Goal: Task Accomplishment & Management: Use online tool/utility

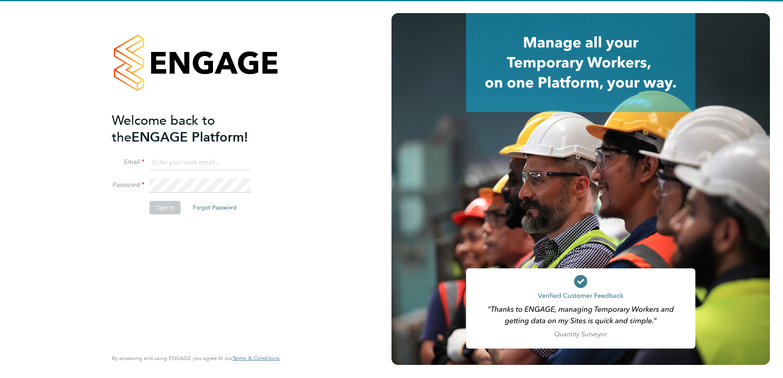
type input "cheryl.otoole@Vistry.co.uk"
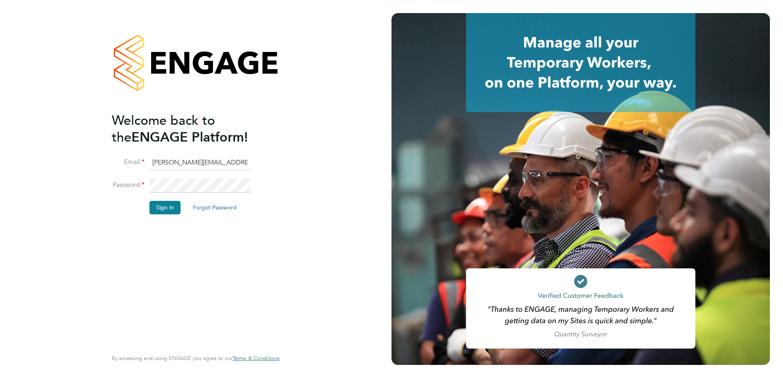
click at [210, 264] on div "Welcome back to the ENGAGE Platform! Email cheryl.otoole@Vistry.co.uk Password …" at bounding box center [192, 230] width 160 height 236
click at [161, 207] on button "Sign In" at bounding box center [164, 207] width 31 height 13
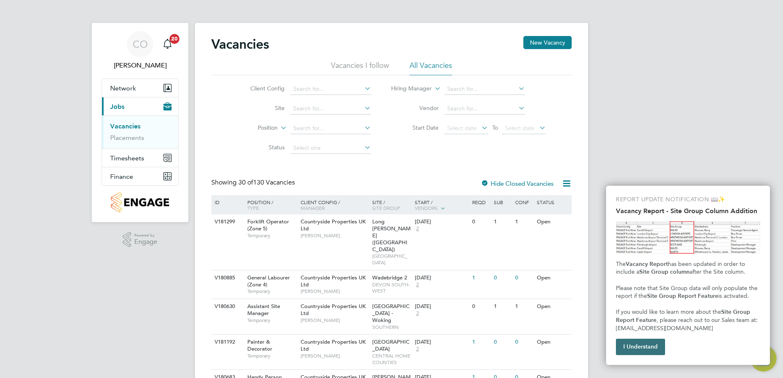
click at [639, 348] on button "I Understand" at bounding box center [640, 347] width 49 height 16
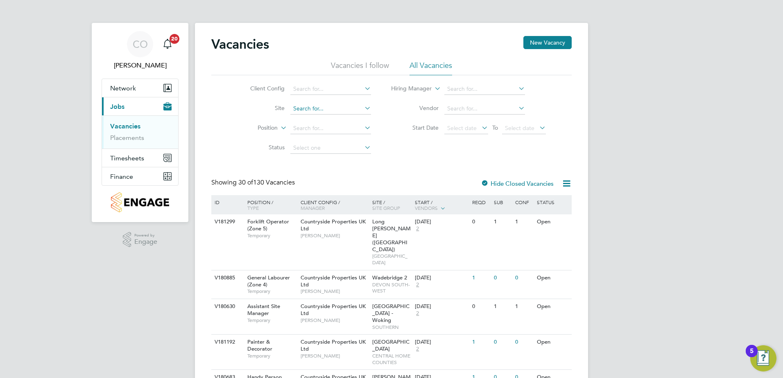
click at [315, 107] on input at bounding box center [330, 108] width 81 height 11
click at [309, 121] on li "Tovil" at bounding box center [329, 119] width 81 height 11
type input "Tovil"
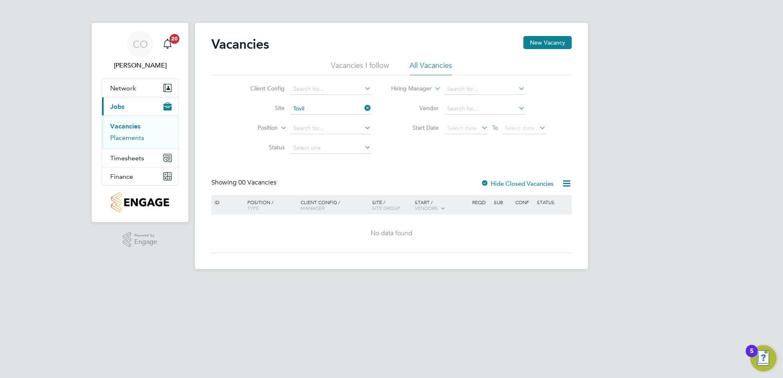
click at [124, 140] on link "Placements" at bounding box center [127, 138] width 34 height 8
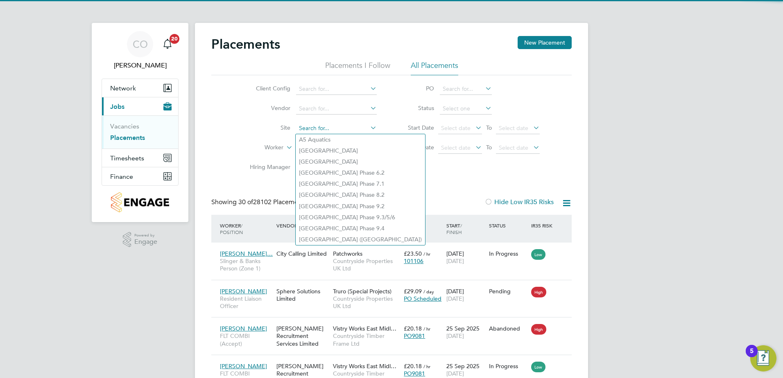
click at [321, 125] on input at bounding box center [336, 128] width 81 height 11
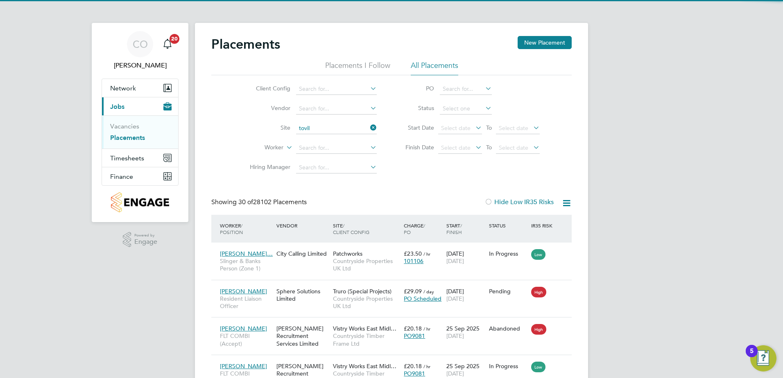
click at [326, 140] on li "Tovil" at bounding box center [336, 139] width 81 height 11
type input "Tovil"
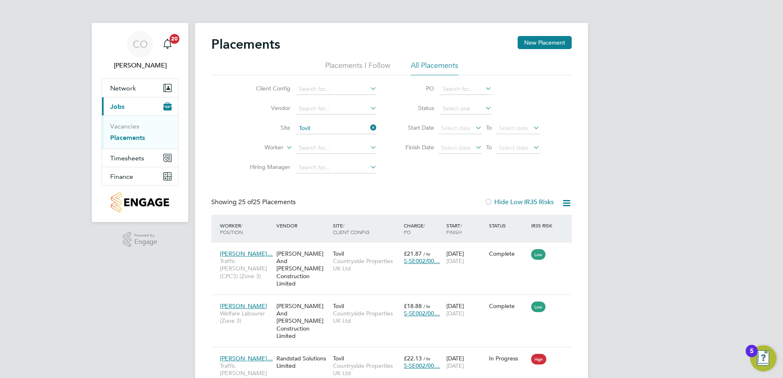
click at [568, 205] on icon at bounding box center [566, 203] width 10 height 10
click at [537, 221] on li "Download Placements Report" at bounding box center [526, 222] width 87 height 11
click at [466, 104] on input at bounding box center [466, 108] width 52 height 11
click at [458, 149] on li "In Progress" at bounding box center [465, 152] width 53 height 11
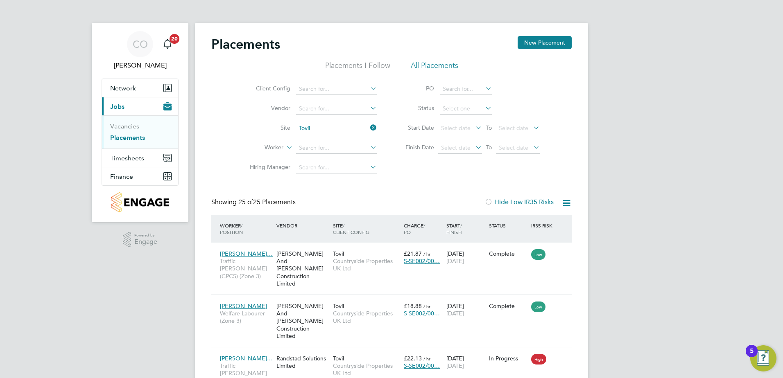
type input "In Progress"
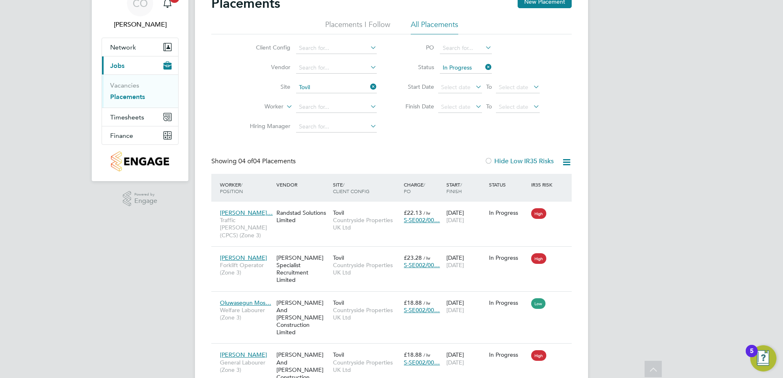
scroll to position [67, 0]
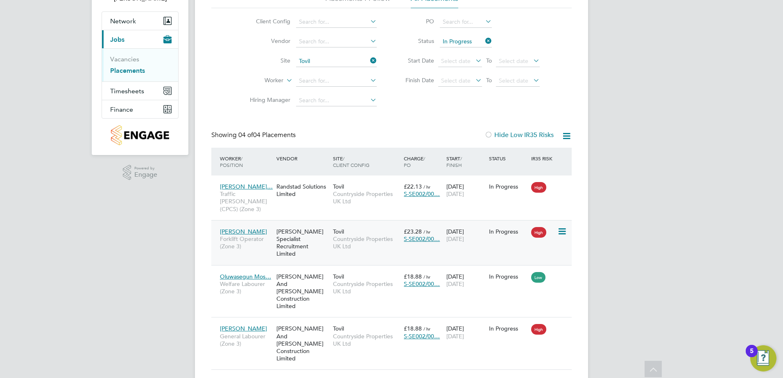
click at [247, 228] on span "[PERSON_NAME]" at bounding box center [243, 231] width 47 height 7
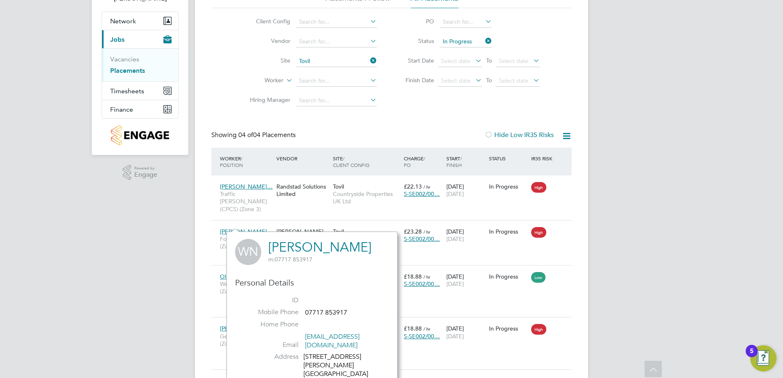
click at [656, 221] on div "CO Cheryl O'Toole Notifications 20 Applications: Network Team Members Sites Wor…" at bounding box center [391, 170] width 783 height 475
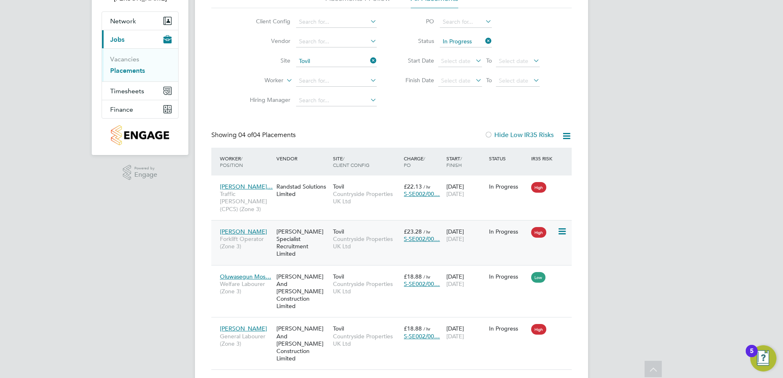
click at [243, 235] on span "Forklift Operator (Zone 3)" at bounding box center [246, 242] width 52 height 15
click at [695, 173] on div "CO Cheryl O'Toole Notifications 20 Applications: Network Team Members Sites Wor…" at bounding box center [391, 170] width 783 height 475
click at [334, 235] on span "Countryside Properties UK Ltd" at bounding box center [366, 242] width 67 height 15
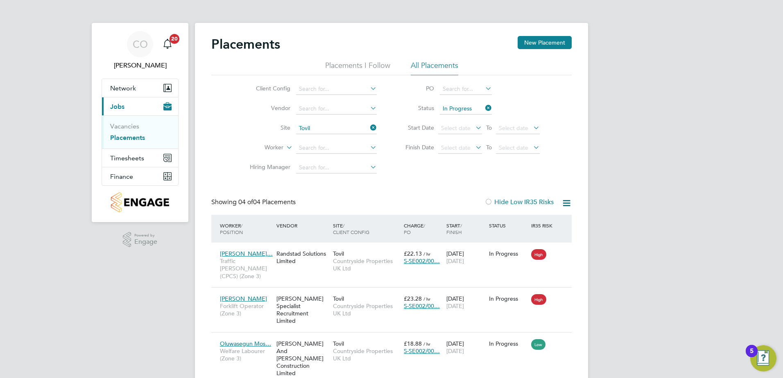
click at [483, 108] on icon at bounding box center [483, 107] width 0 height 11
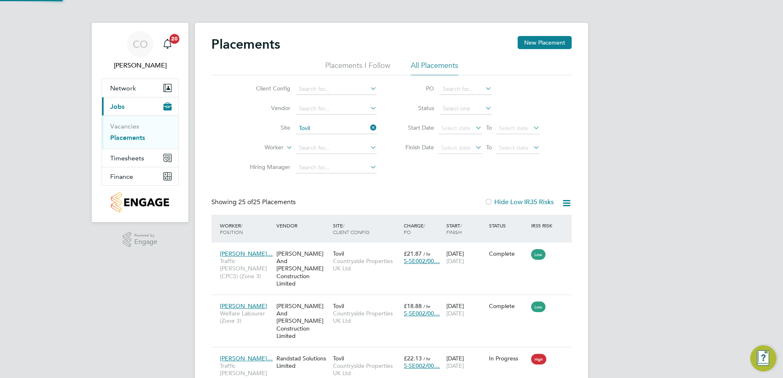
scroll to position [31, 71]
click at [444, 64] on li "All Placements" at bounding box center [434, 68] width 47 height 15
click at [456, 108] on input at bounding box center [466, 108] width 52 height 11
click at [460, 151] on li "In Progress" at bounding box center [465, 152] width 53 height 11
type input "In Progress"
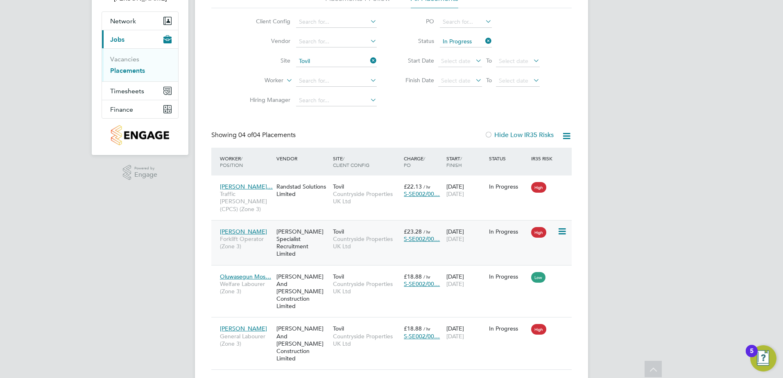
click at [276, 233] on div "[PERSON_NAME] Specialist Recruitment Limited" at bounding box center [302, 243] width 56 height 38
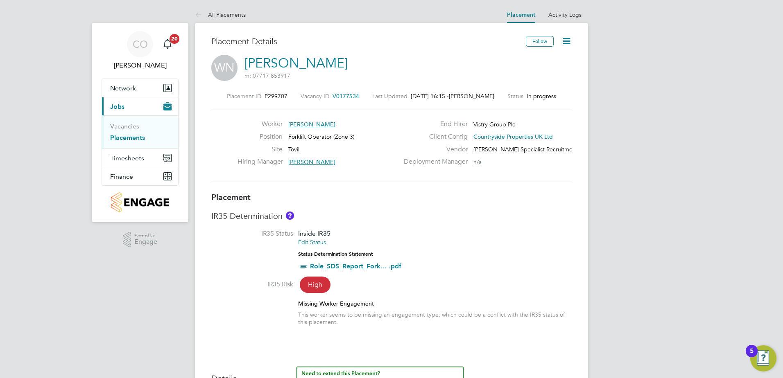
click at [567, 42] on icon at bounding box center [566, 41] width 10 height 10
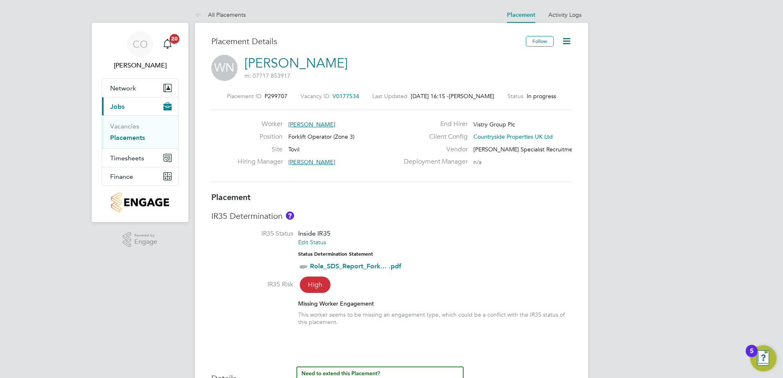
click at [565, 39] on icon at bounding box center [566, 41] width 10 height 10
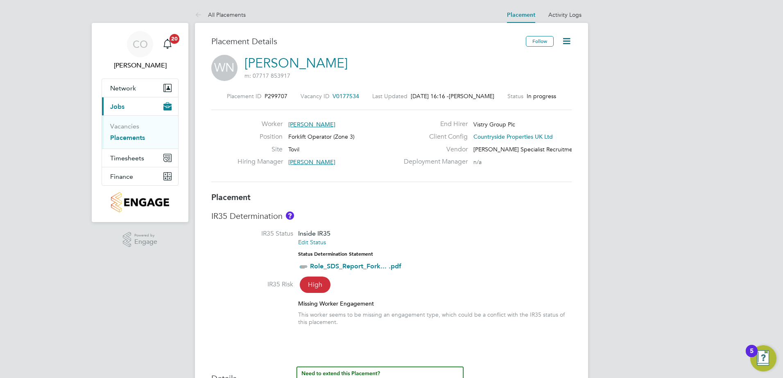
click at [565, 38] on icon at bounding box center [566, 41] width 10 height 10
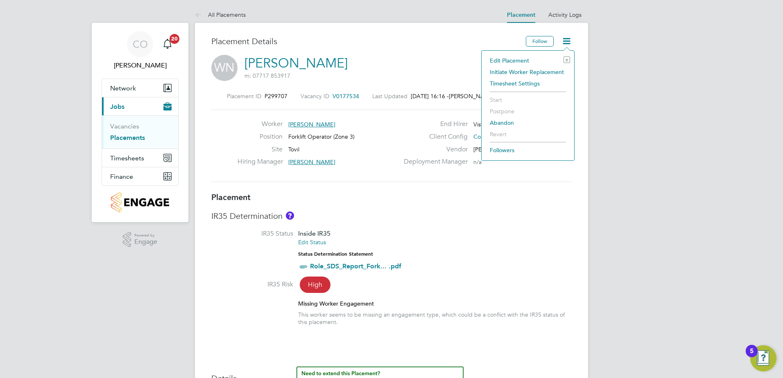
click at [453, 256] on li "IR35 Status Inside IR35 Edit Status Status Determination Statement Role_SDS_Rep…" at bounding box center [391, 255] width 360 height 50
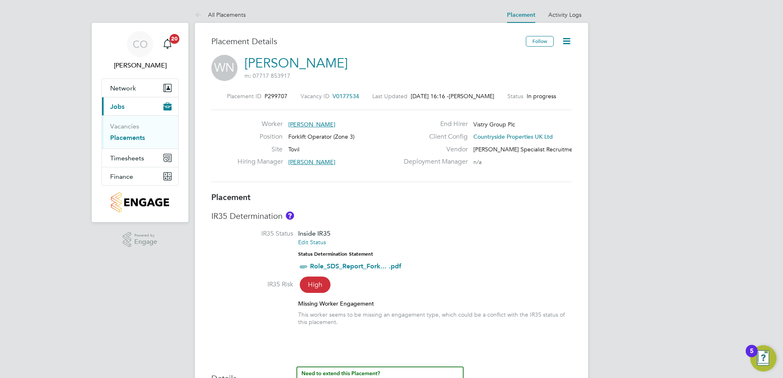
click at [127, 137] on link "Placements" at bounding box center [127, 138] width 35 height 8
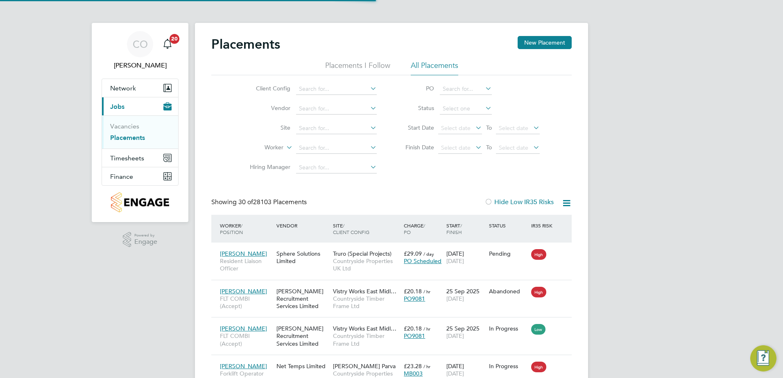
scroll to position [4, 4]
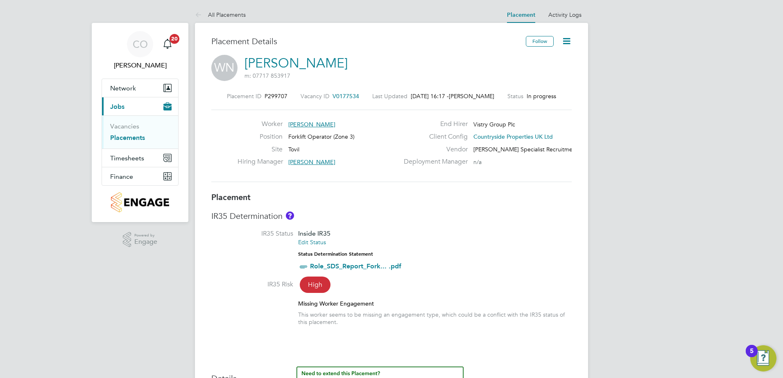
click at [566, 42] on icon at bounding box center [566, 41] width 10 height 10
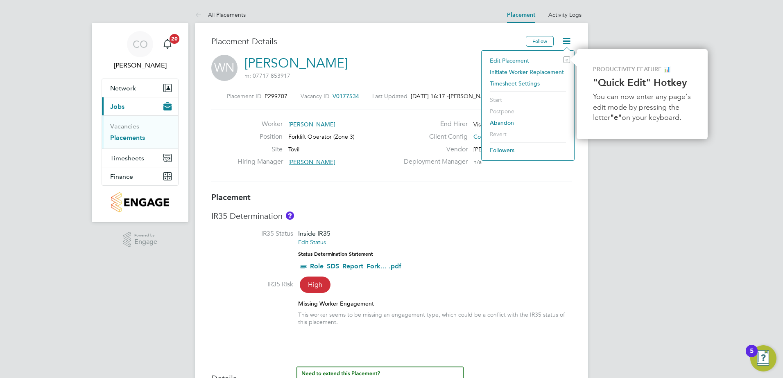
click at [548, 72] on li "Initiate Worker Replacement" at bounding box center [527, 71] width 84 height 11
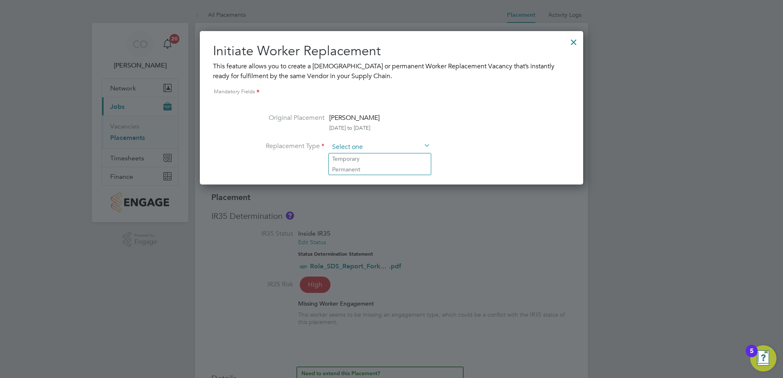
click at [373, 145] on input at bounding box center [379, 147] width 101 height 12
click at [357, 157] on li "Temporary" at bounding box center [380, 158] width 102 height 11
type input "Temporary"
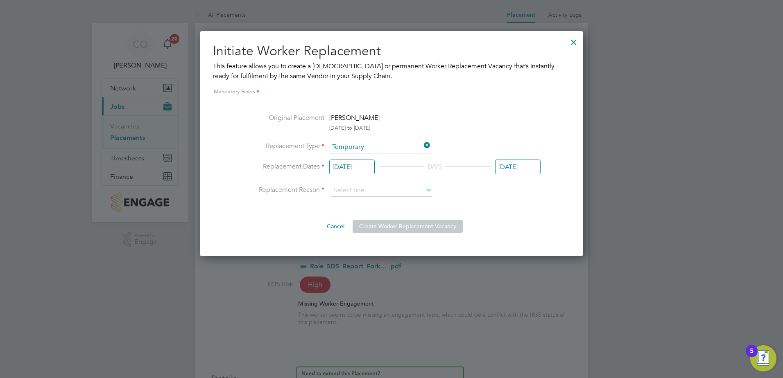
click at [370, 171] on input "[DATE]" at bounding box center [351, 167] width 45 height 15
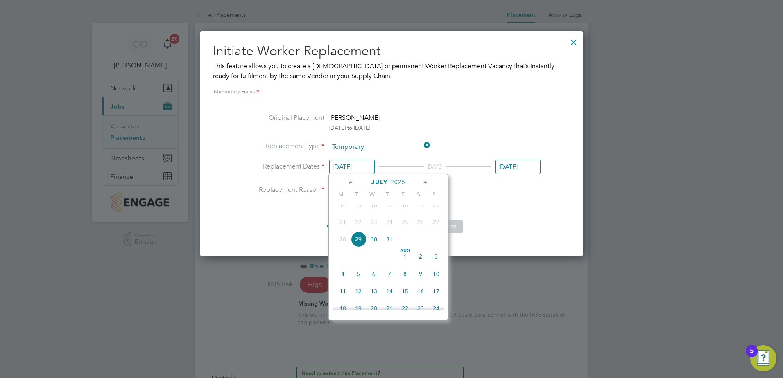
click at [424, 182] on icon at bounding box center [426, 182] width 8 height 9
click at [343, 262] on span "22" at bounding box center [343, 254] width 16 height 16
type input "22 Sep 2025"
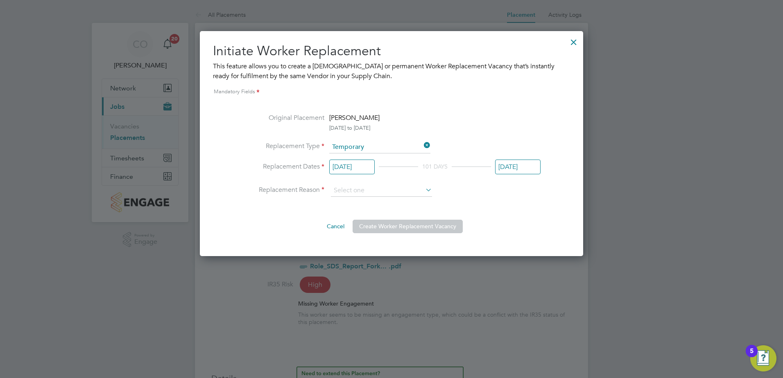
click at [518, 168] on input "31 Dec 2025" at bounding box center [517, 167] width 45 height 15
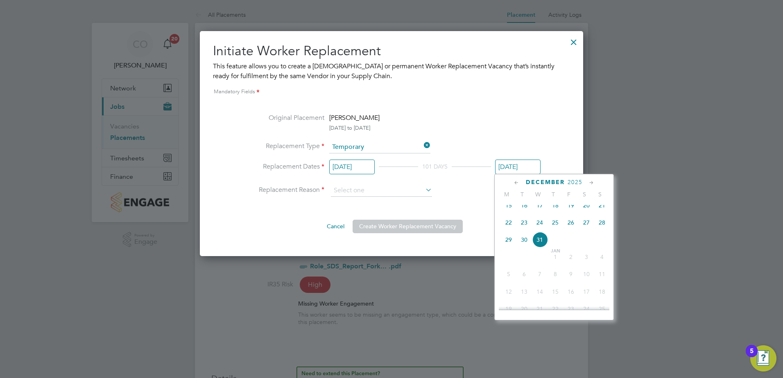
click at [517, 183] on icon at bounding box center [516, 182] width 8 height 9
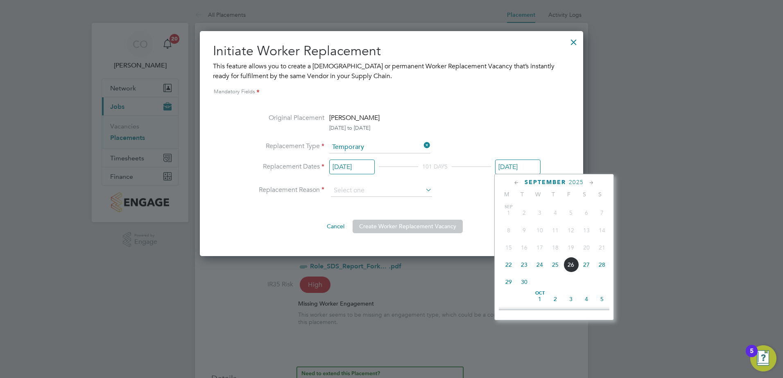
click at [506, 265] on span "22" at bounding box center [509, 265] width 16 height 16
type input "22 Sep 2025"
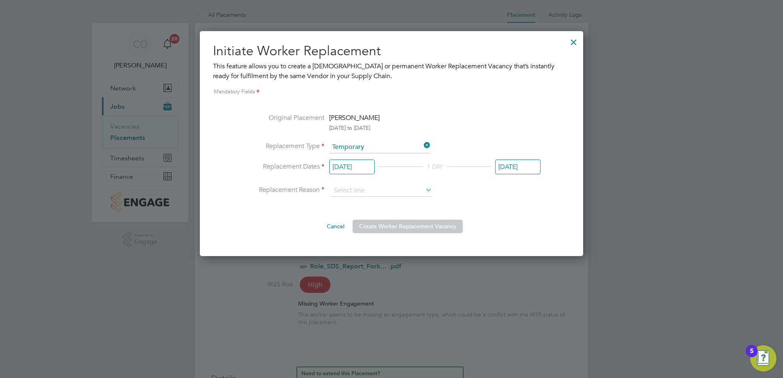
click at [523, 216] on div "Cancel Create Worker Replacement Vacancy" at bounding box center [391, 223] width 298 height 20
click at [531, 239] on div "Initiate Worker Replacement This feature allows you to create a temporary or pe…" at bounding box center [391, 143] width 383 height 225
click at [664, 209] on div at bounding box center [391, 189] width 783 height 378
click at [375, 186] on input at bounding box center [381, 191] width 101 height 12
click at [349, 212] on li "Holiday" at bounding box center [381, 213] width 102 height 11
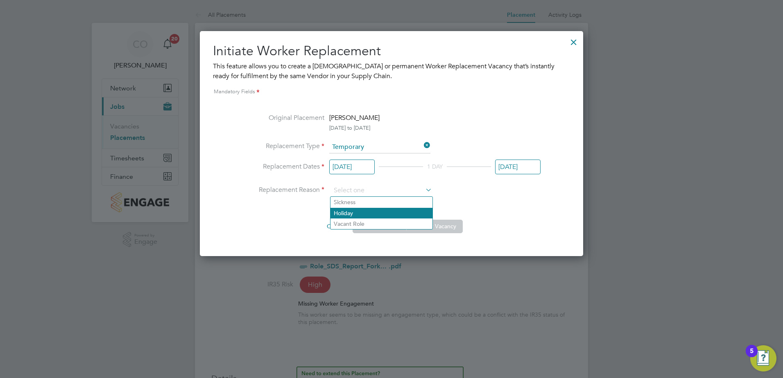
type input "Holiday"
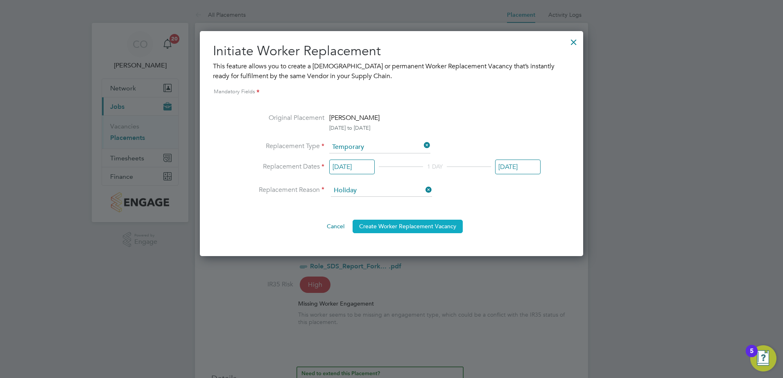
click at [435, 226] on button "Create Worker Replacement Vacancy" at bounding box center [407, 226] width 110 height 13
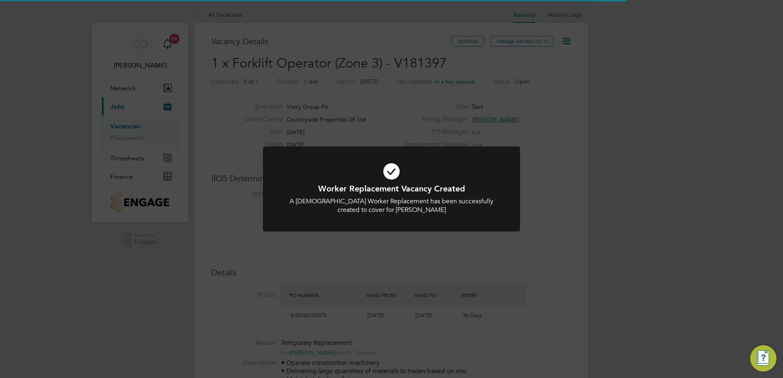
scroll to position [14, 77]
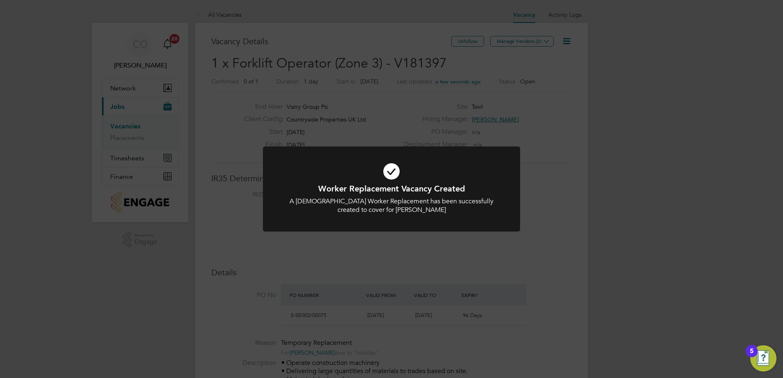
click at [644, 207] on div "Worker Replacement Vacancy Created A Temporary Worker Replacement has been succ…" at bounding box center [391, 189] width 783 height 378
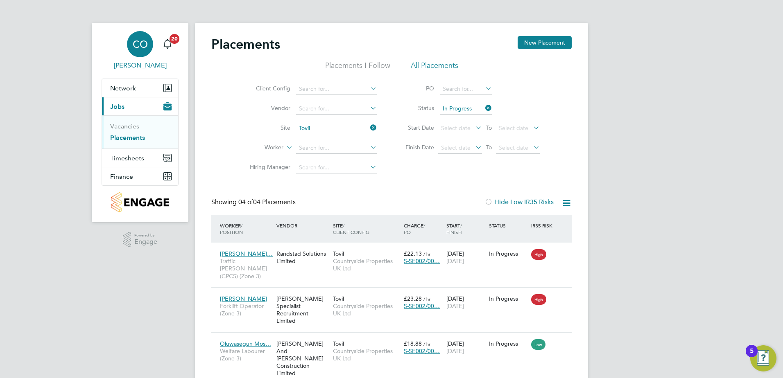
click at [133, 47] on span "CO" at bounding box center [140, 44] width 15 height 11
